Goal: Task Accomplishment & Management: Manage account settings

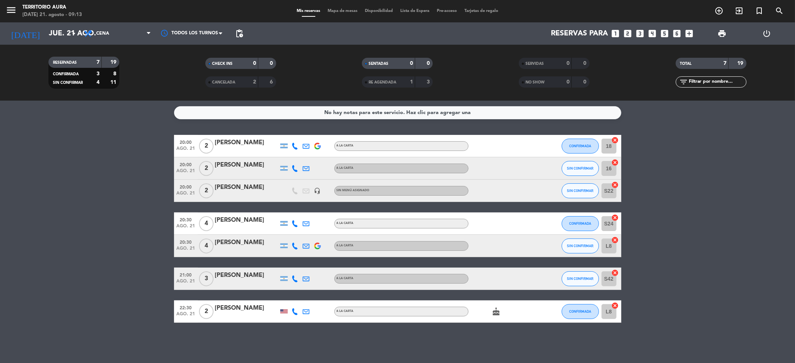
click at [743, 164] on bookings-row "20:00 [DATE] 2 [PERSON_NAME] A LA CARTA CONFIRMADA 18 cancel 20:00 [DATE] 2 [PE…" at bounding box center [397, 229] width 795 height 188
click at [62, 37] on input "jue. 21 ago." at bounding box center [92, 33] width 95 height 16
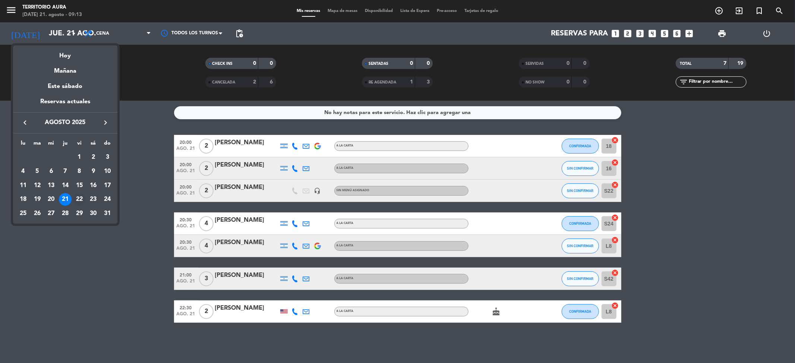
click at [78, 197] on div "22" at bounding box center [79, 199] width 13 height 13
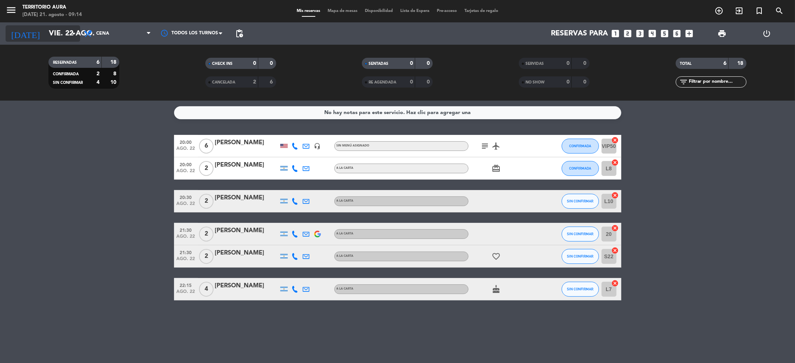
click at [54, 34] on input "vie. 22 ago." at bounding box center [92, 33] width 95 height 16
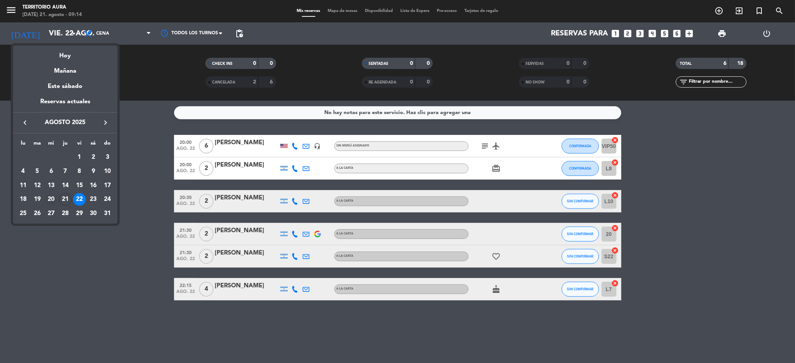
click at [51, 200] on div "20" at bounding box center [51, 199] width 13 height 13
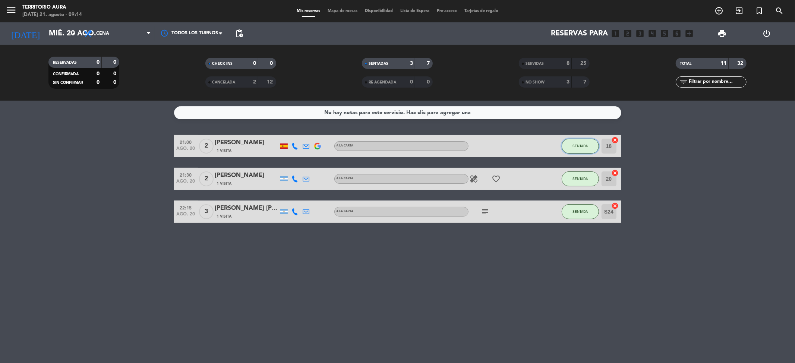
click at [577, 148] on button "SENTADA" at bounding box center [580, 146] width 37 height 15
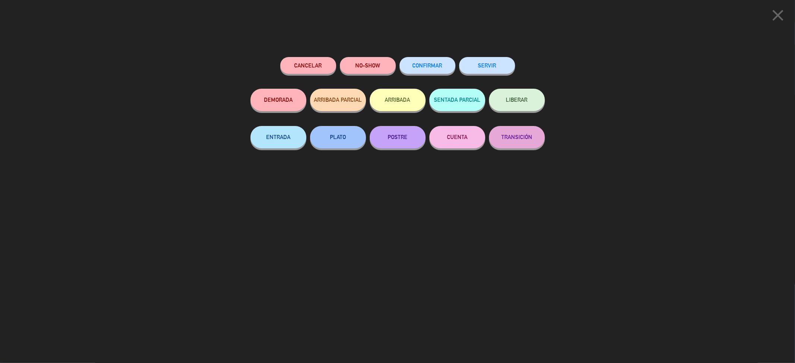
click at [485, 69] on button "SERVIR" at bounding box center [487, 65] width 56 height 17
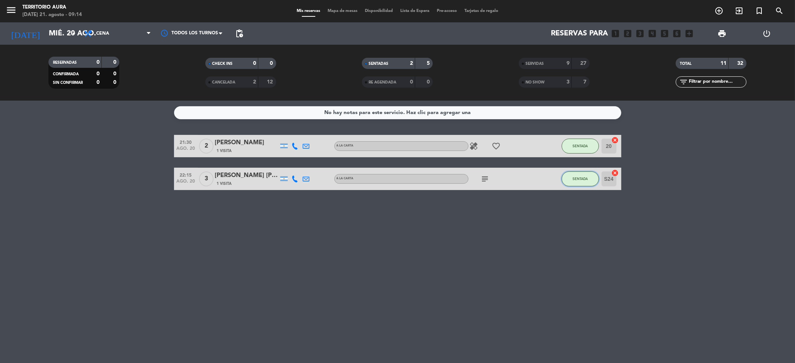
click at [581, 178] on span "SENTADA" at bounding box center [580, 179] width 15 height 4
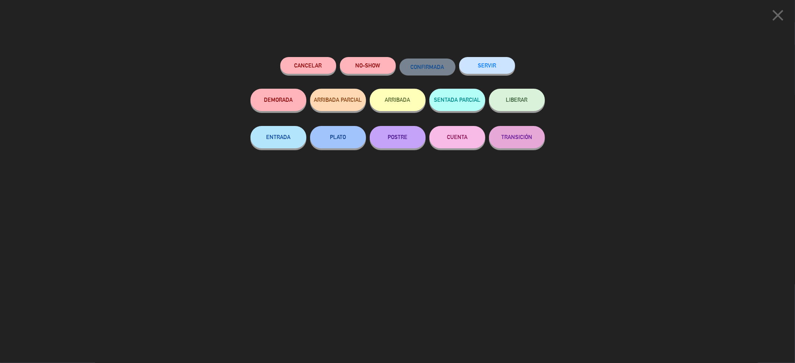
click at [501, 70] on button "SERVIR" at bounding box center [487, 65] width 56 height 17
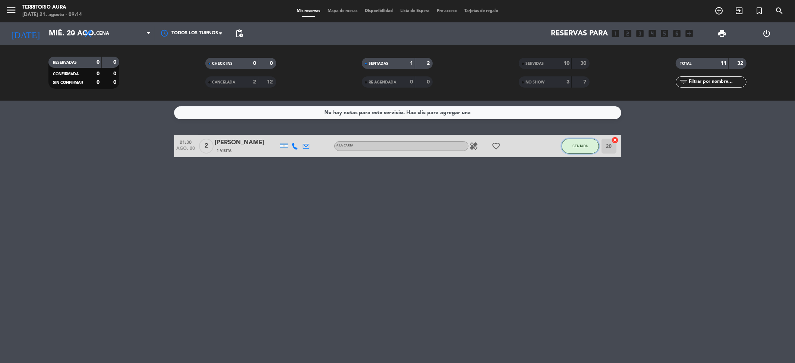
click at [573, 144] on span "SENTADA" at bounding box center [580, 146] width 15 height 4
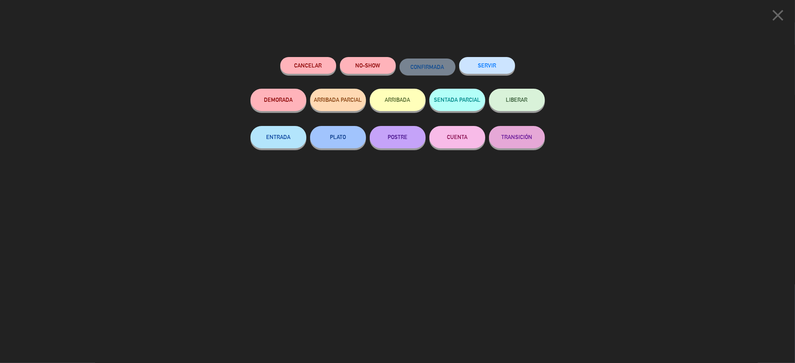
click at [479, 60] on button "SERVIR" at bounding box center [487, 65] width 56 height 17
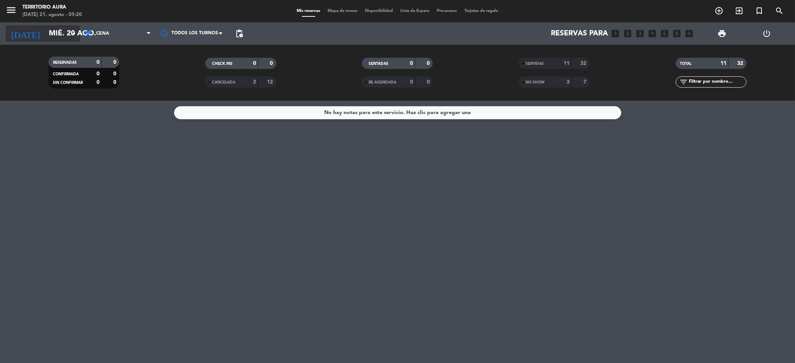
click at [60, 39] on input "mié. 20 ago." at bounding box center [92, 33] width 95 height 16
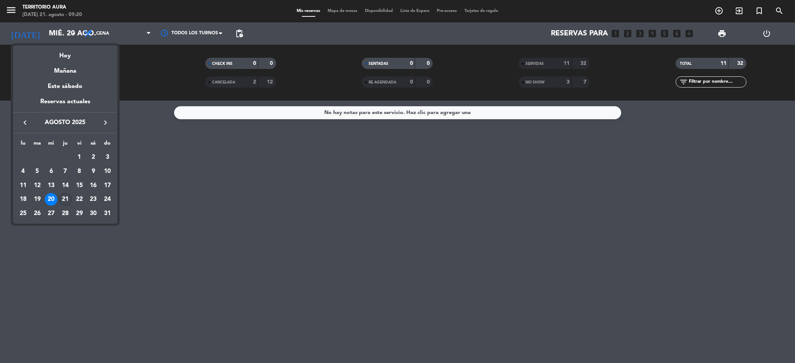
click at [61, 197] on div "21" at bounding box center [65, 199] width 13 height 13
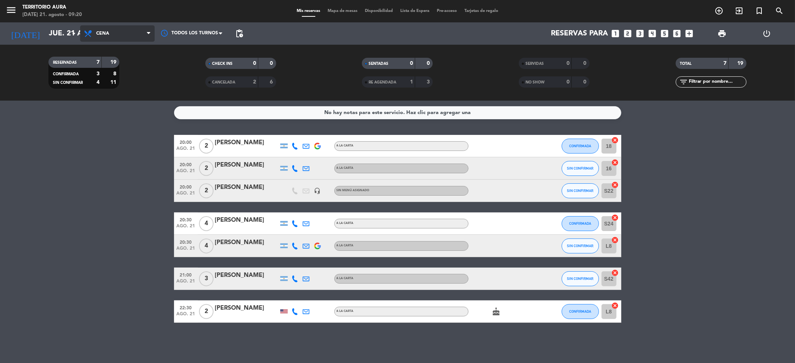
click at [115, 32] on span "Cena" at bounding box center [117, 33] width 75 height 16
click at [133, 63] on div "menu TERRITORIO AURA [DATE] 21. agosto - 09:20 Mis reservas Mapa de mesas Dispo…" at bounding box center [397, 50] width 795 height 101
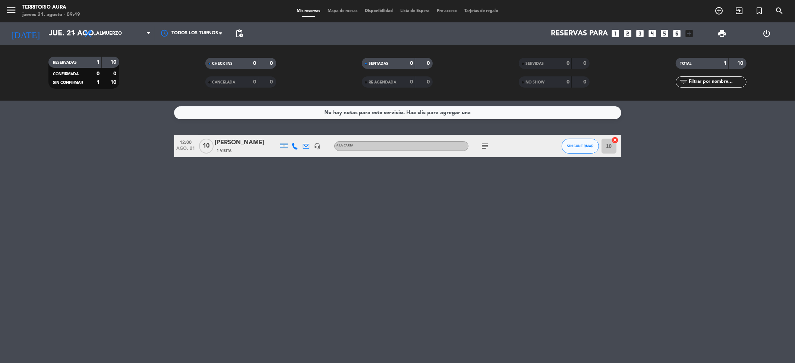
click at [364, 292] on div "No hay notas para este servicio. Haz clic para agregar una 12:00 [DATE] [PERSON…" at bounding box center [397, 232] width 795 height 262
click at [97, 33] on span "Almuerzo" at bounding box center [109, 33] width 26 height 5
click at [91, 86] on div "menu TERRITORIO AURA [DATE] 21. agosto - 09:53 Mis reservas Mapa de mesas Dispo…" at bounding box center [397, 50] width 795 height 101
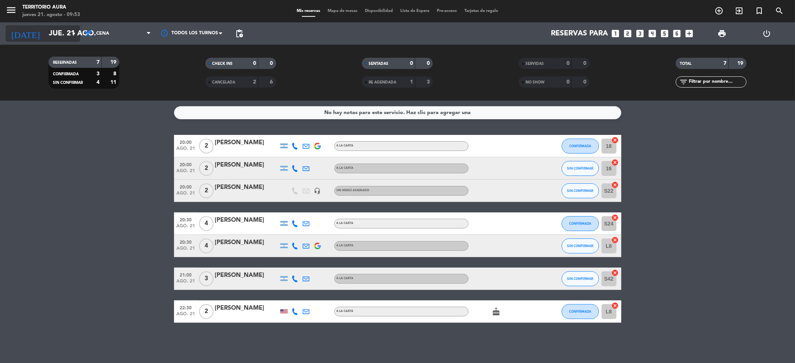
click at [59, 33] on input "jue. 21 ago." at bounding box center [92, 33] width 95 height 16
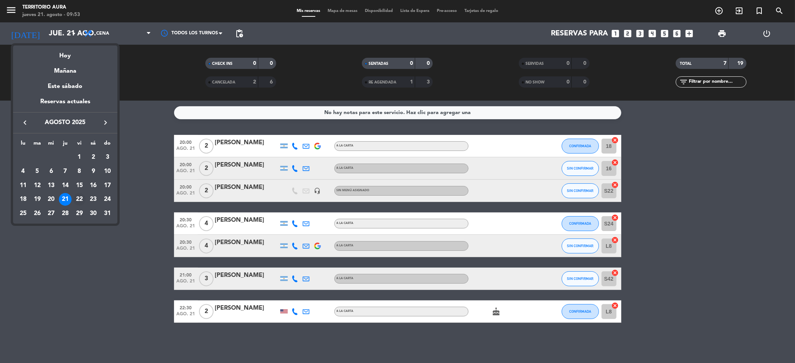
click at [83, 200] on div "22" at bounding box center [79, 199] width 13 height 13
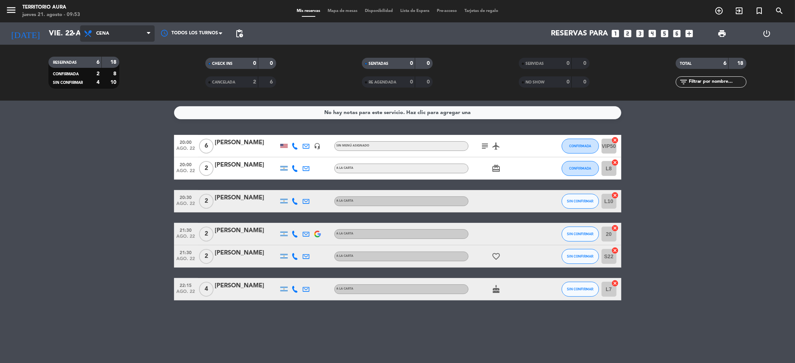
click at [105, 30] on span "Cena" at bounding box center [117, 33] width 75 height 16
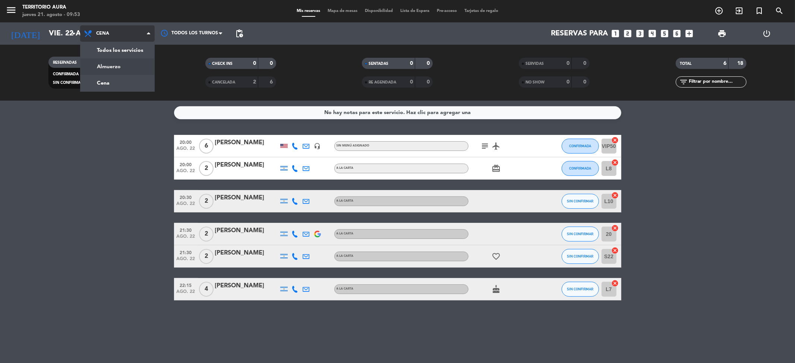
click at [110, 70] on div "menu TERRITORIO AURA [DATE] 21. agosto - 09:53 Mis reservas Mapa de mesas Dispo…" at bounding box center [397, 50] width 795 height 101
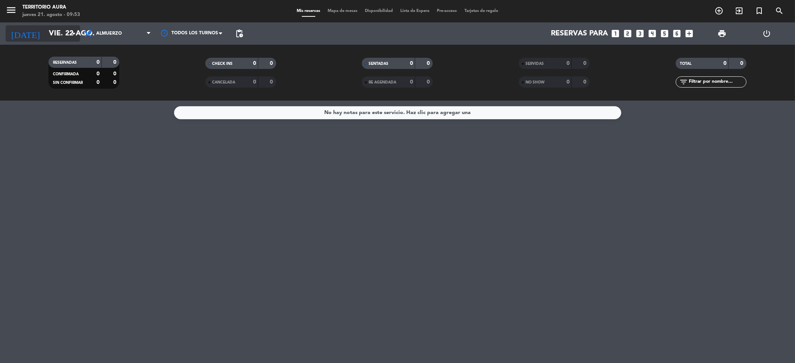
click at [59, 38] on input "vie. 22 ago." at bounding box center [92, 33] width 95 height 16
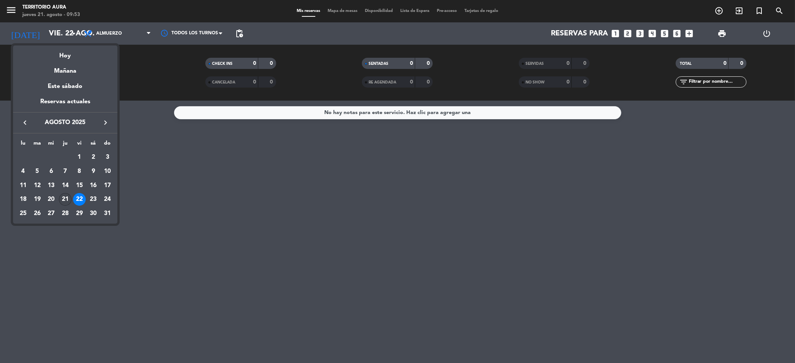
click at [63, 198] on div "21" at bounding box center [65, 199] width 13 height 13
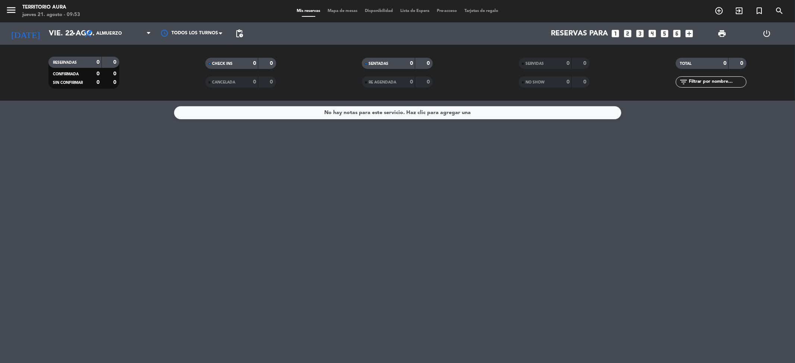
type input "jue. 21 ago."
